Goal: Information Seeking & Learning: Learn about a topic

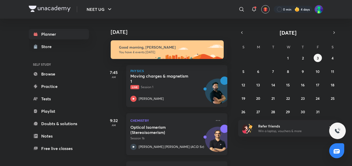
click at [154, 131] on h5 "Optical Isomerism (Stereoisomerism)" at bounding box center [162, 130] width 65 height 10
